Goal: Transaction & Acquisition: Purchase product/service

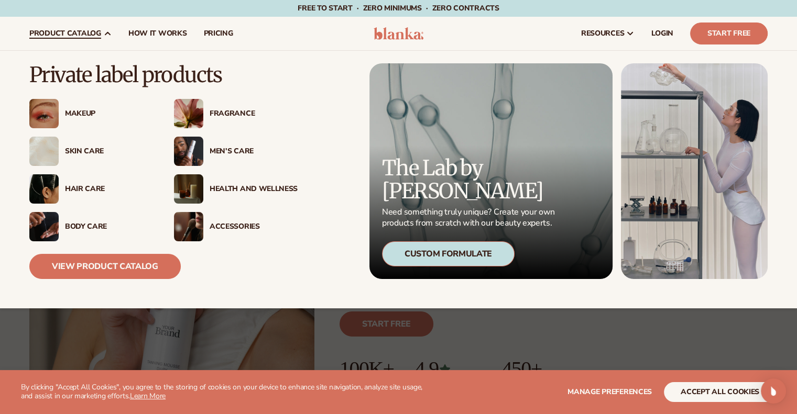
click at [231, 148] on div "Men’s Care" at bounding box center [254, 151] width 88 height 9
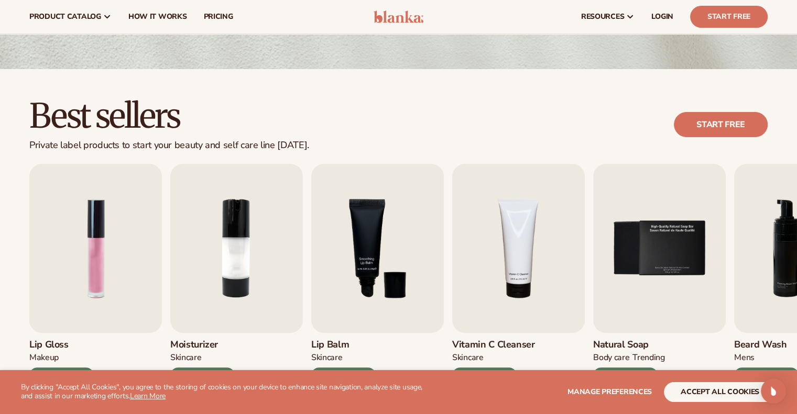
scroll to position [277, 0]
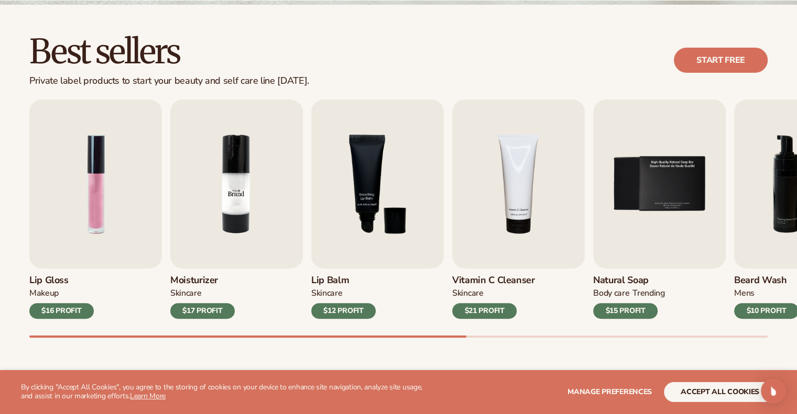
click at [236, 183] on img "2 / 9" at bounding box center [236, 184] width 133 height 169
click at [239, 203] on img "2 / 9" at bounding box center [236, 184] width 133 height 169
click at [216, 312] on div "$17 PROFIT" at bounding box center [202, 311] width 64 height 16
click at [731, 56] on link "Start free" at bounding box center [721, 60] width 94 height 25
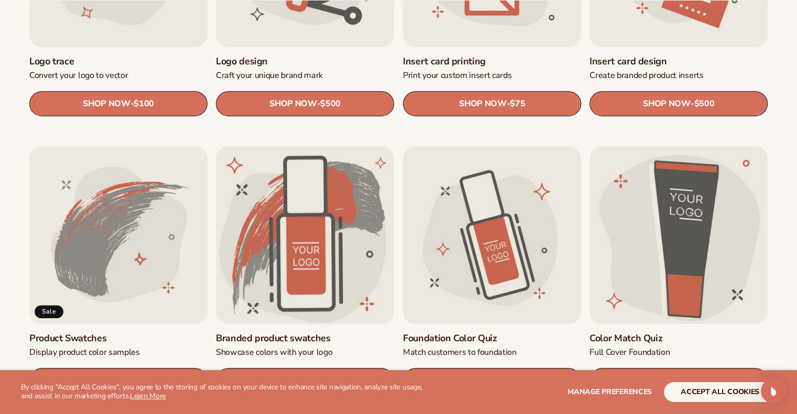
scroll to position [576, 0]
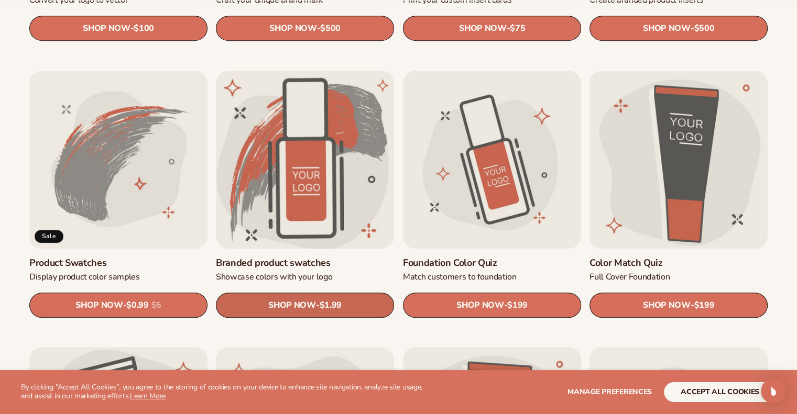
click at [326, 301] on span "$1.99" at bounding box center [331, 306] width 22 height 10
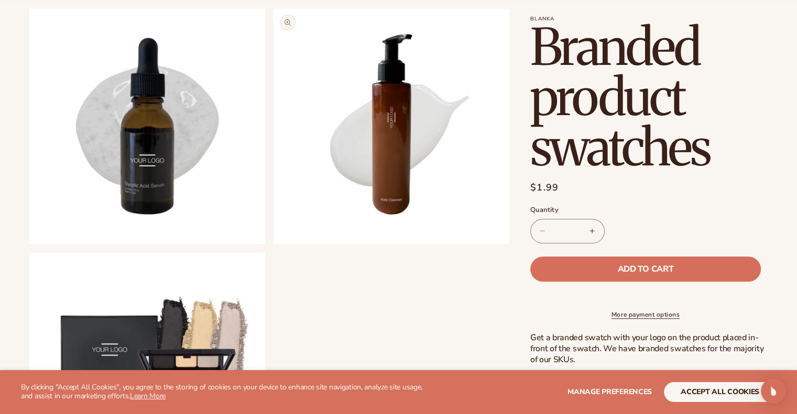
scroll to position [786, 0]
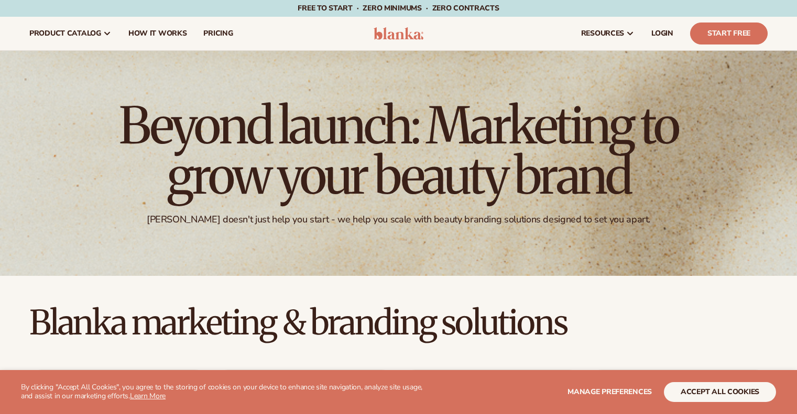
scroll to position [576, 0]
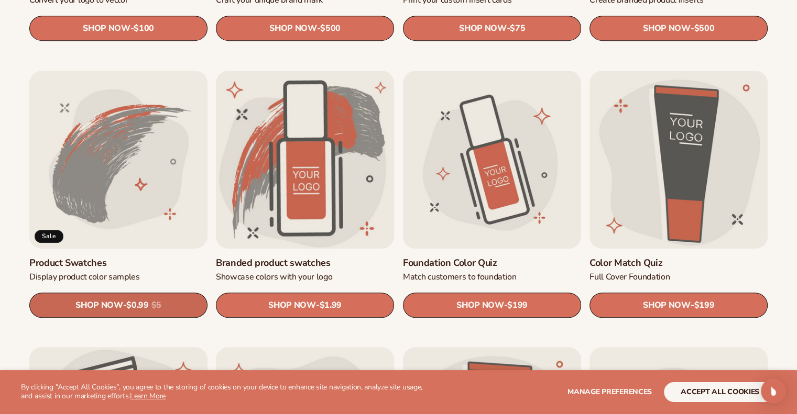
click at [140, 308] on span "$0.99" at bounding box center [137, 306] width 22 height 10
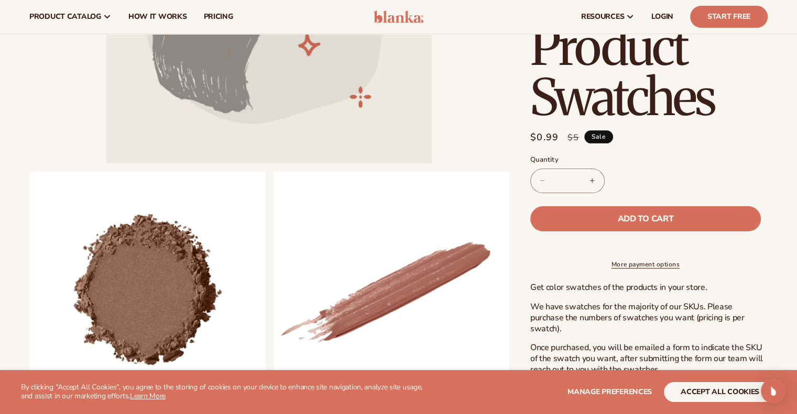
scroll to position [52, 0]
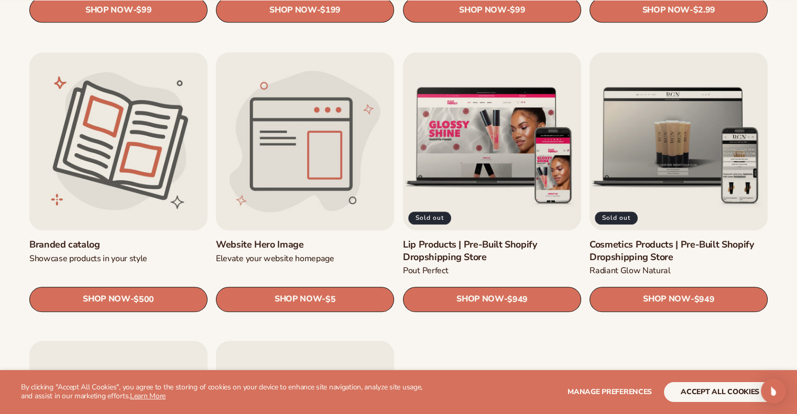
scroll to position [1153, 0]
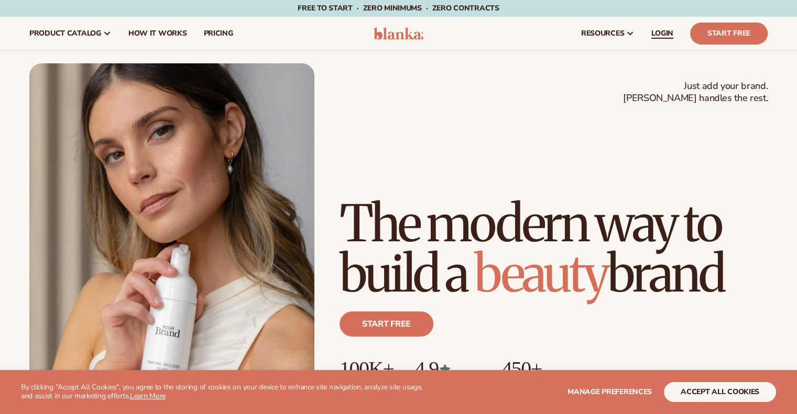
click at [663, 35] on span "LOGIN" at bounding box center [662, 33] width 22 height 8
